Goal: Download file/media

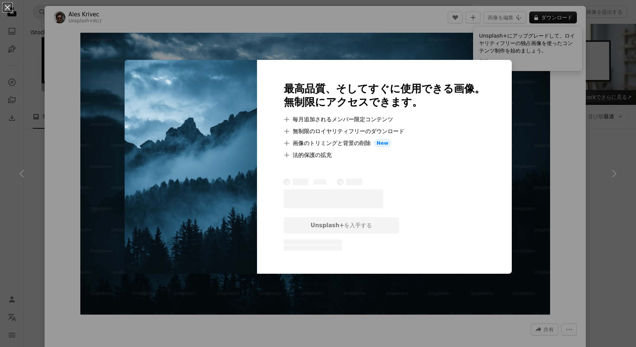
scroll to position [317, 0]
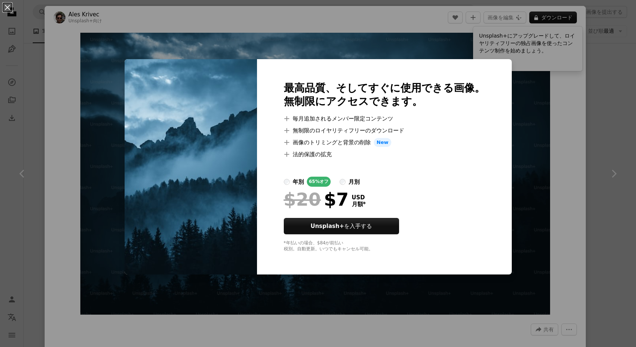
click at [575, 20] on div "An X shape 最高品質、そしてすぐに使用できる画像。 無制限にアクセスできます。 A plus sign 毎月追加されるメンバー限定コンテンツ A p…" at bounding box center [318, 173] width 636 height 347
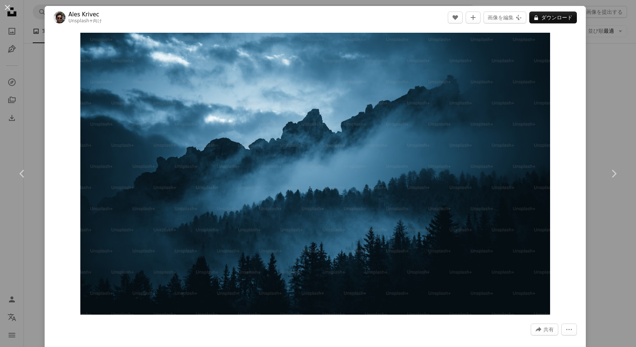
click at [569, 24] on header "Ales Krivec Unsplash+ 向け A heart A plus sign 画像を編集 Plus sign for Unsplash+ A lo…" at bounding box center [315, 17] width 541 height 23
click at [569, 17] on button "A lock ダウンロード" at bounding box center [553, 18] width 48 height 12
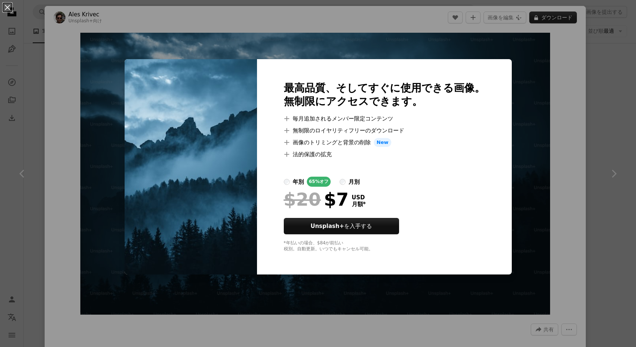
click at [569, 17] on div "An X shape 最高品質、そしてすぐに使用できる画像。 無制限にアクセスできます。 A plus sign 毎月追加されるメンバー限定コンテンツ A p…" at bounding box center [318, 173] width 636 height 347
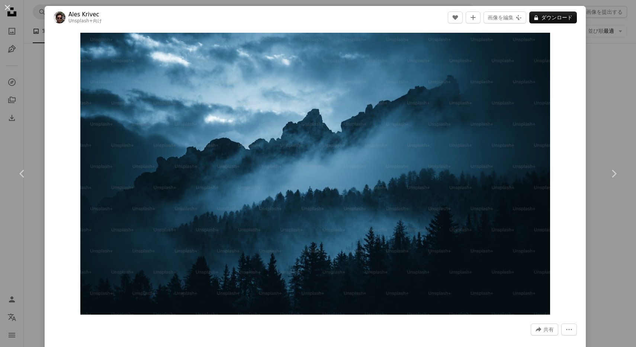
click at [626, 71] on div "An X shape Chevron left Chevron right Ales Krivec Unsplash+ 向け A heart A plus s…" at bounding box center [318, 173] width 636 height 347
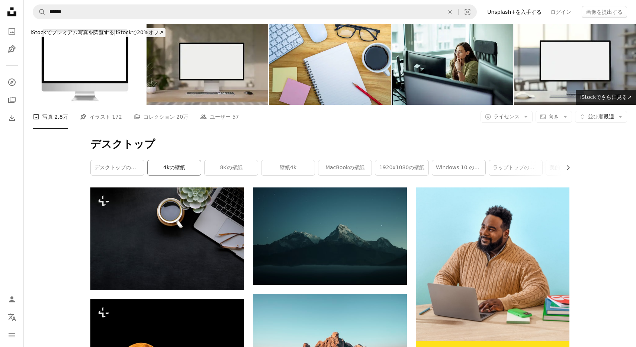
click at [167, 160] on link "4kの壁紙" at bounding box center [174, 167] width 53 height 15
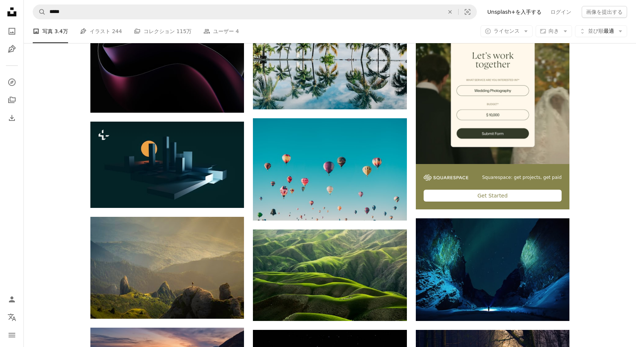
scroll to position [236, 0]
